Goal: Task Accomplishment & Management: Complete application form

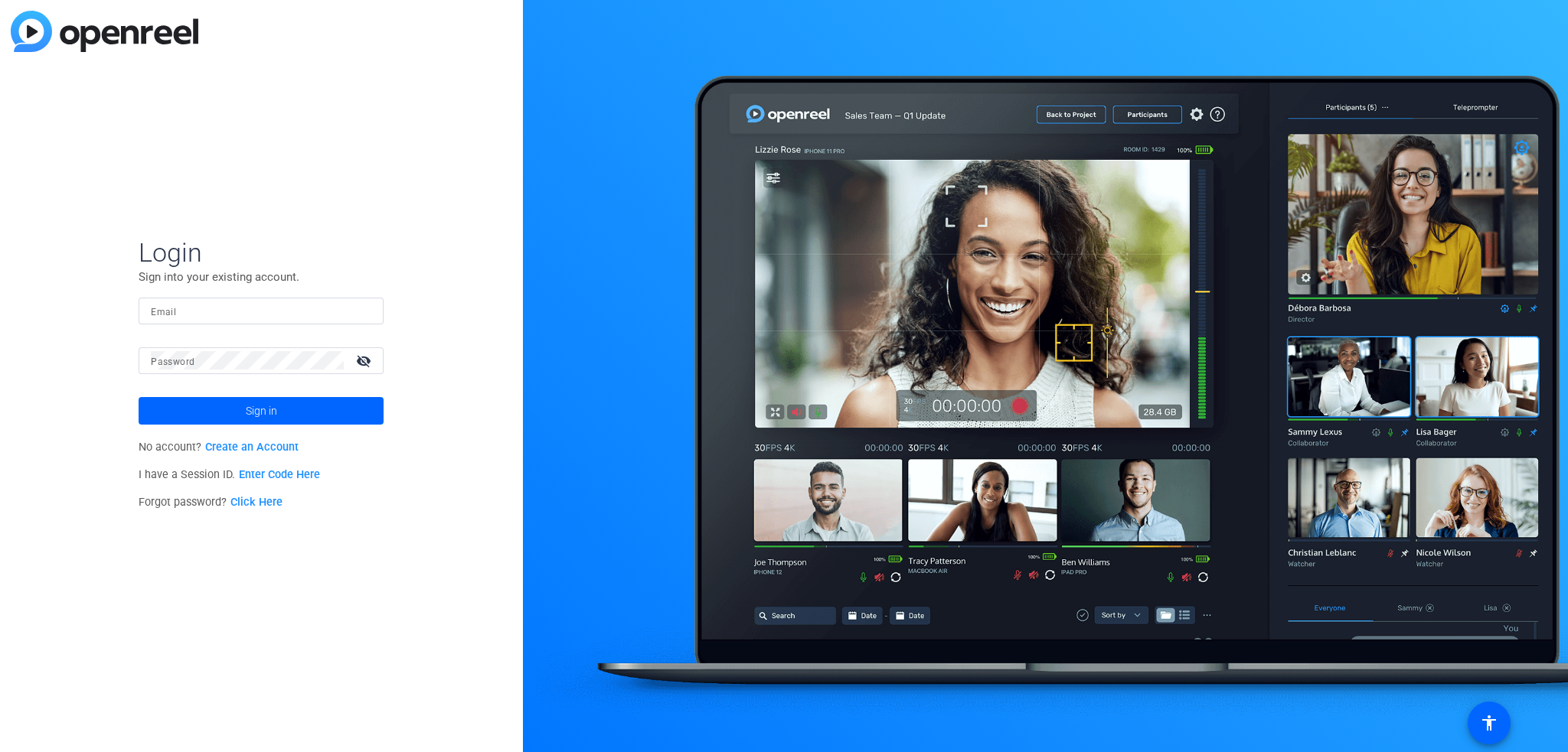
click at [156, 329] on mat-form-field "Email" at bounding box center [260, 322] width 245 height 50
click at [167, 316] on mat-label "Email" at bounding box center [163, 312] width 26 height 10
click at [167, 316] on input "Email" at bounding box center [260, 310] width 220 height 18
type input "[PERSON_NAME]"
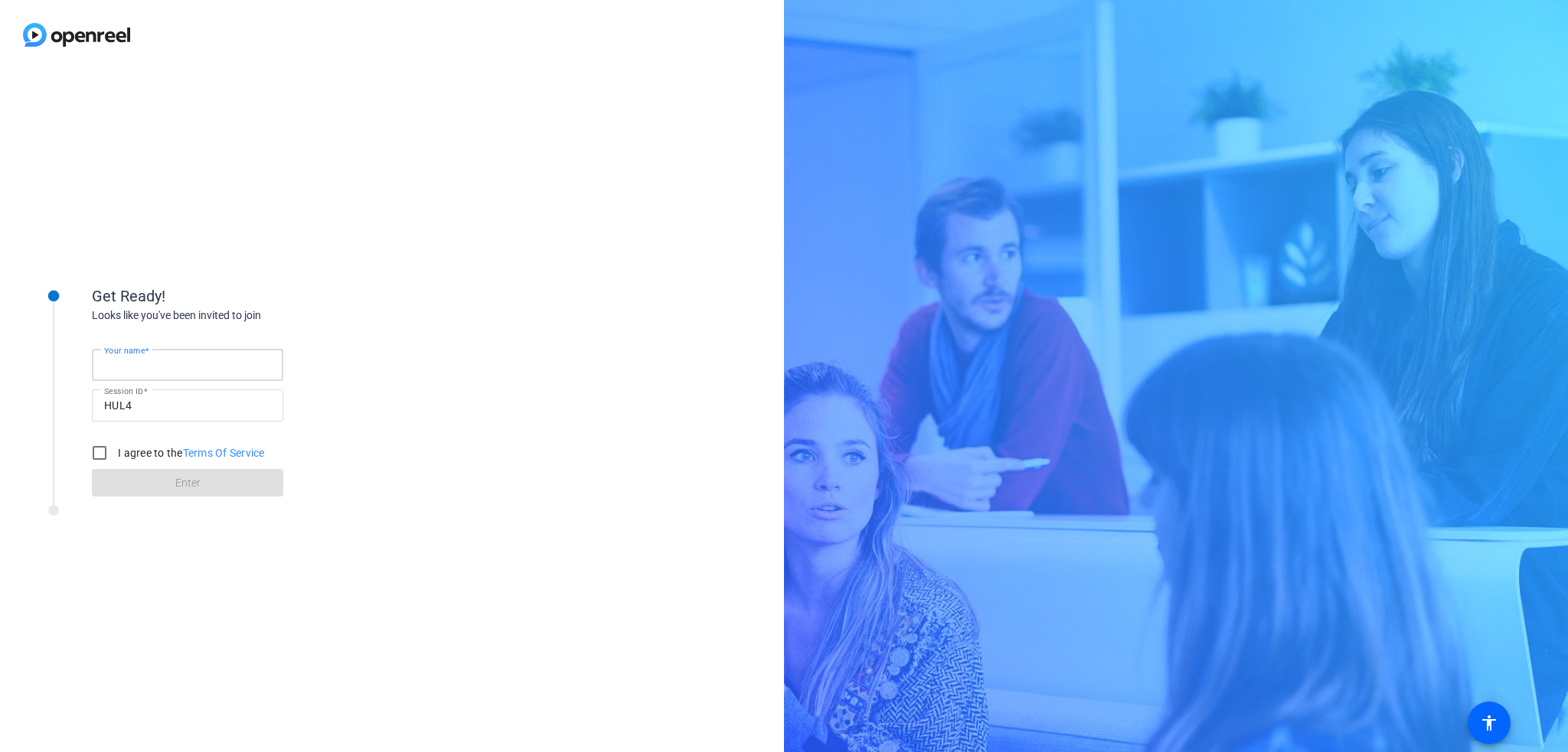
click at [189, 361] on input "Your name" at bounding box center [187, 364] width 167 height 18
type input "Ilya Belozerov"
click at [336, 416] on div "Your name Ilya Belozerov Session ID HUL4 I agree to the Terms Of Service Enter" at bounding box center [244, 411] width 306 height 173
click at [89, 457] on input "I agree to the Terms Of Service" at bounding box center [99, 453] width 31 height 30
checkbox input "true"
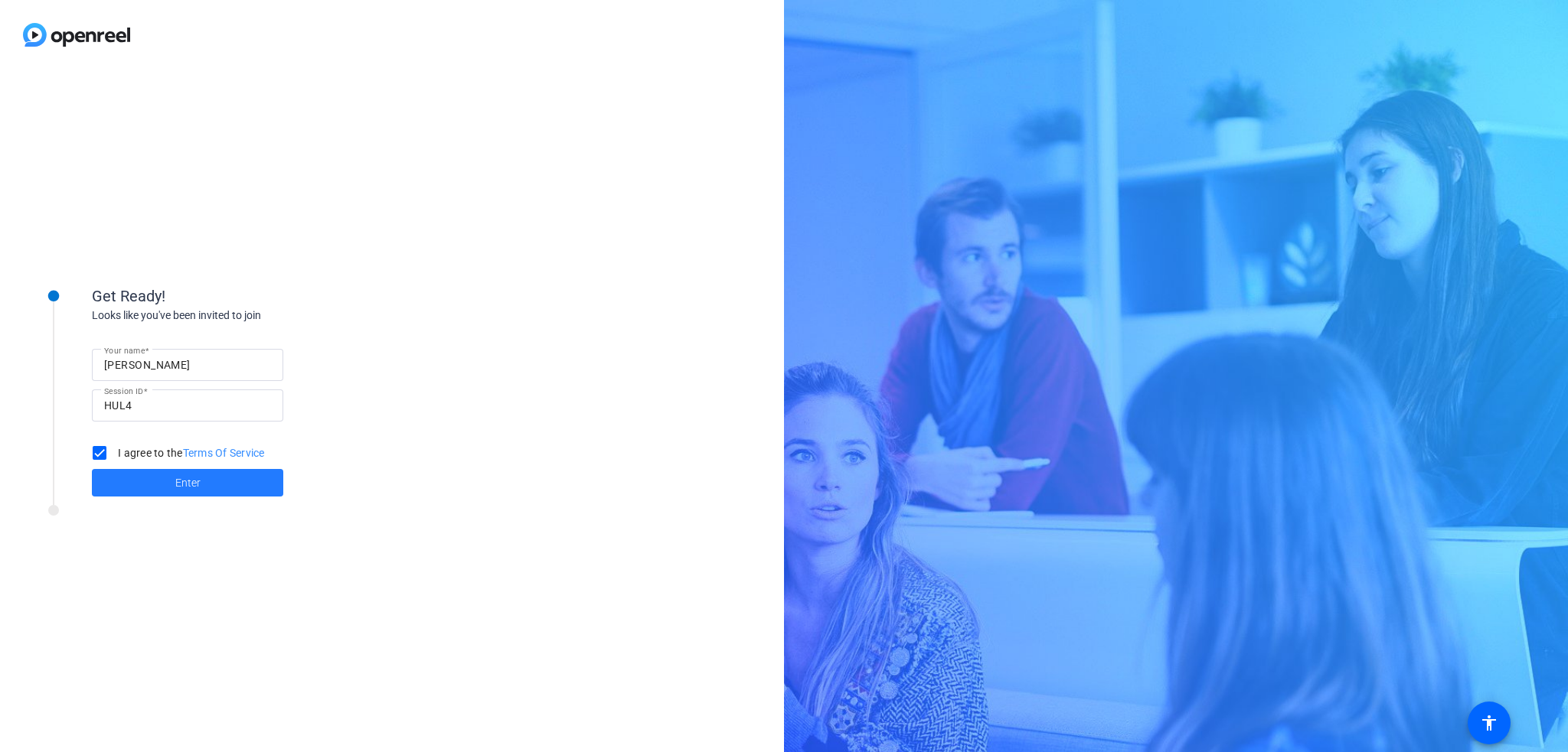
click at [141, 478] on span at bounding box center [187, 483] width 192 height 37
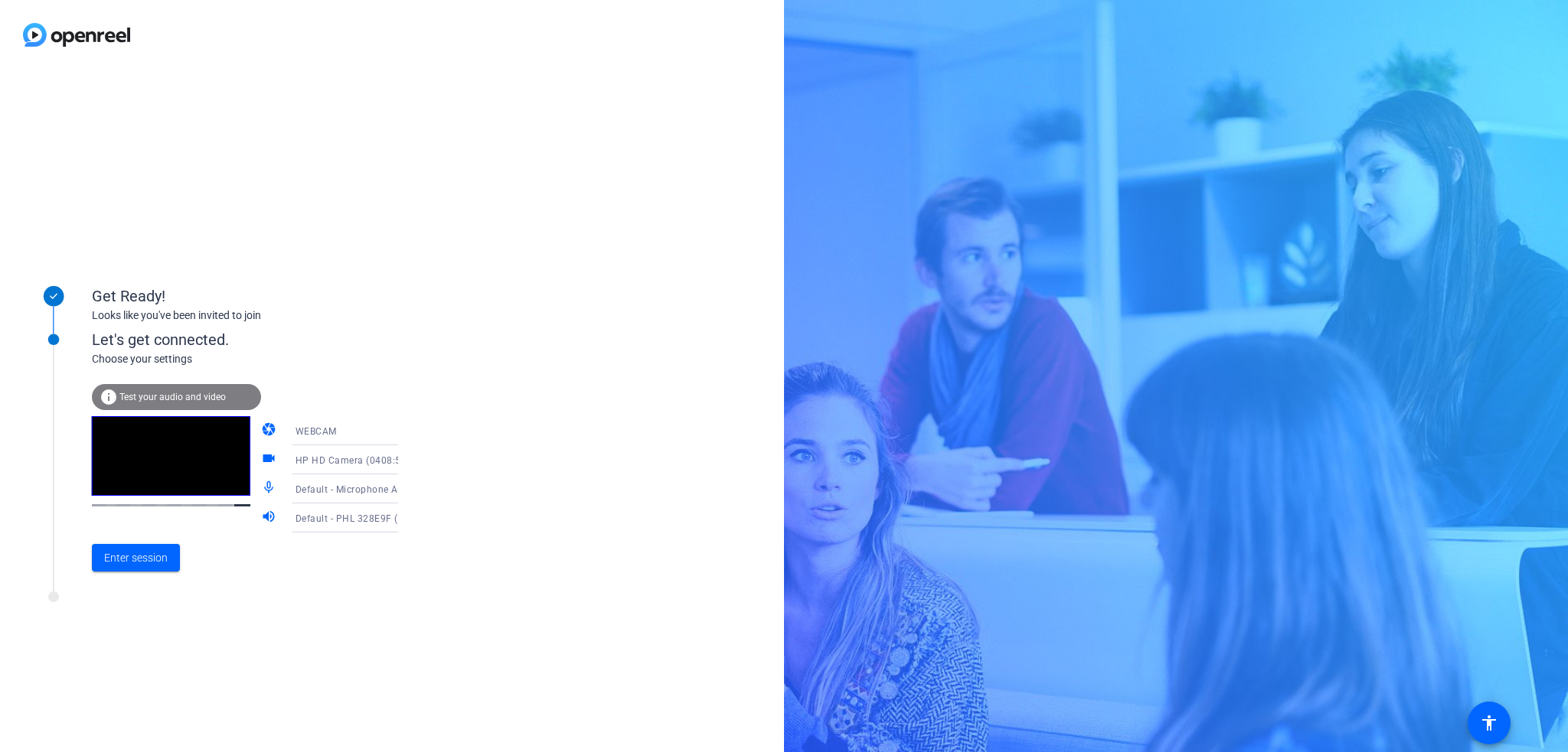
click at [369, 523] on span "Default - PHL 328E9F (2- HD Audio Driver for Display Audio)" at bounding box center [430, 518] width 270 height 12
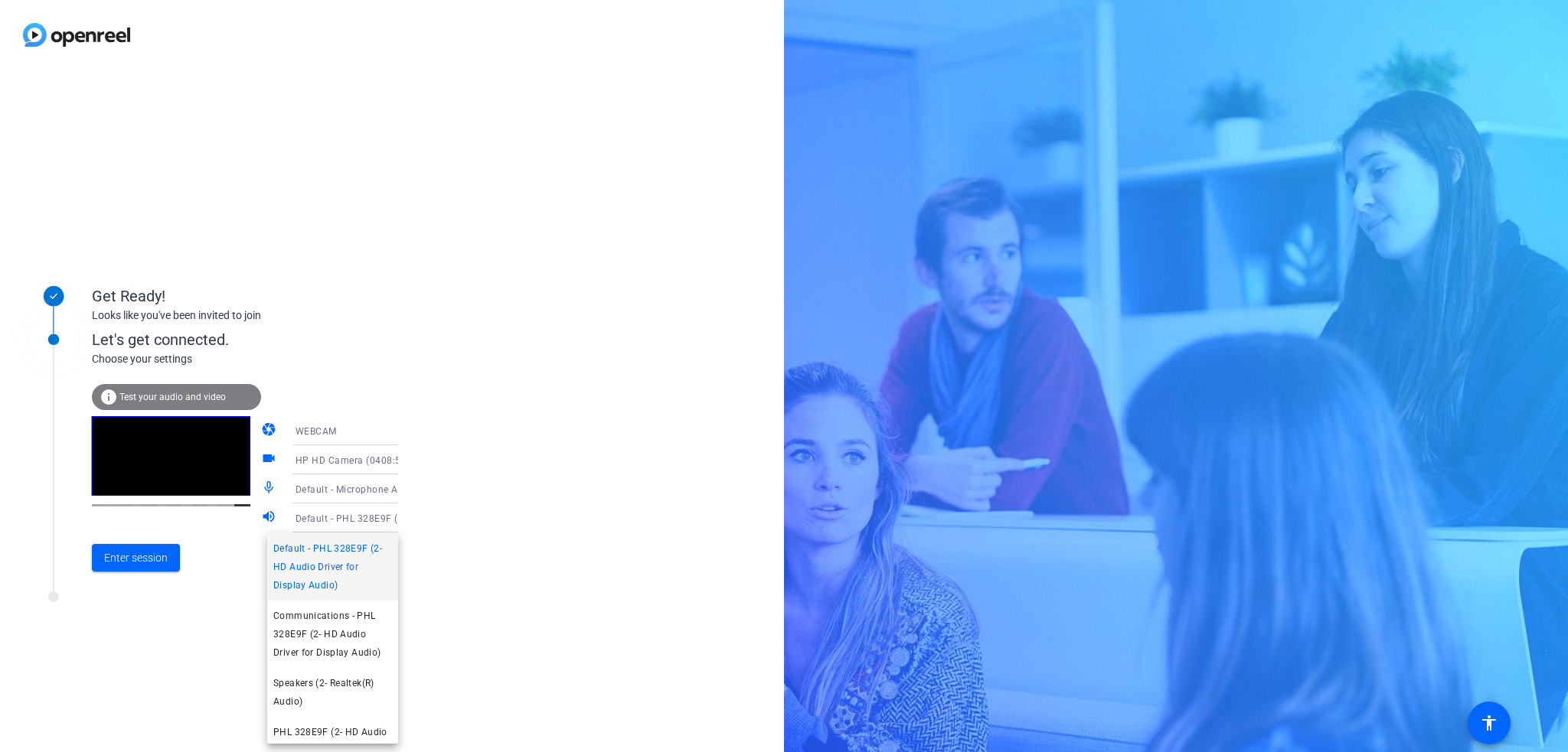
click at [509, 519] on div at bounding box center [784, 376] width 1568 height 752
